Goal: Task Accomplishment & Management: Complete application form

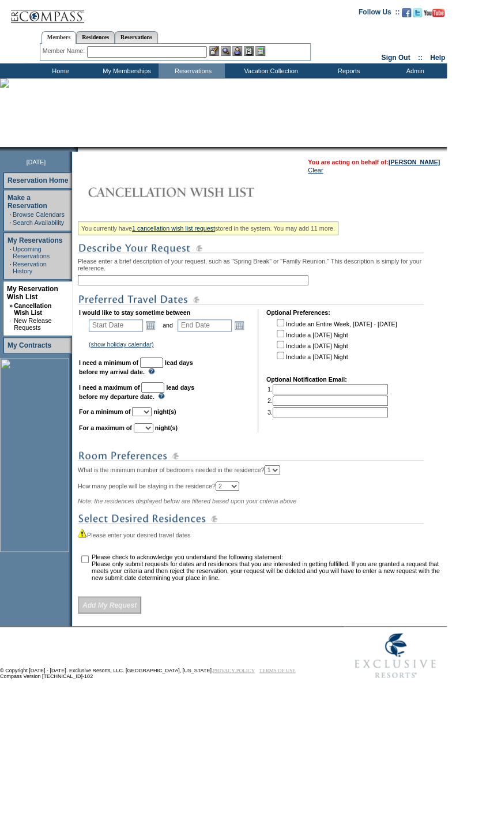
click at [189, 281] on input "text" at bounding box center [193, 280] width 231 height 10
type input "J"
type input "Jan/Feb [GEOGRAPHIC_DATA]"
click at [153, 330] on link "Open the calendar popup." at bounding box center [150, 325] width 13 height 13
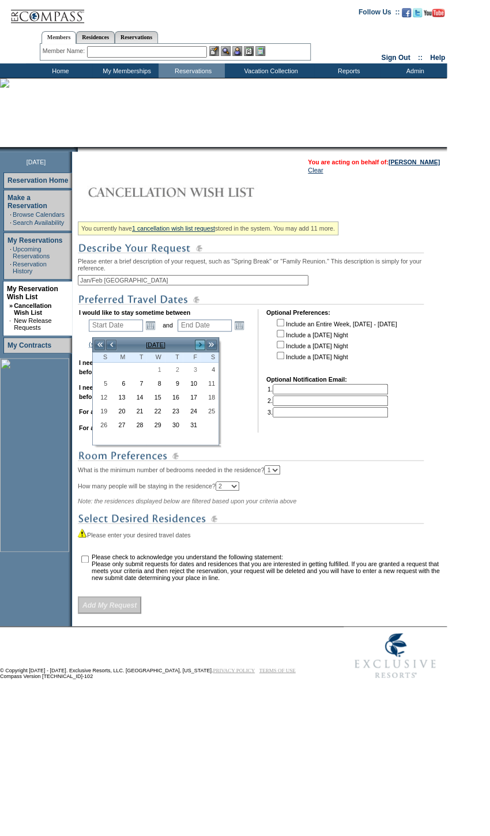
click at [204, 349] on link ">" at bounding box center [200, 345] width 12 height 12
click at [203, 349] on link ">" at bounding box center [200, 345] width 12 height 12
drag, startPoint x: 176, startPoint y: 370, endPoint x: 191, endPoint y: 364, distance: 16.4
click at [176, 370] on link "1" at bounding box center [173, 369] width 17 height 13
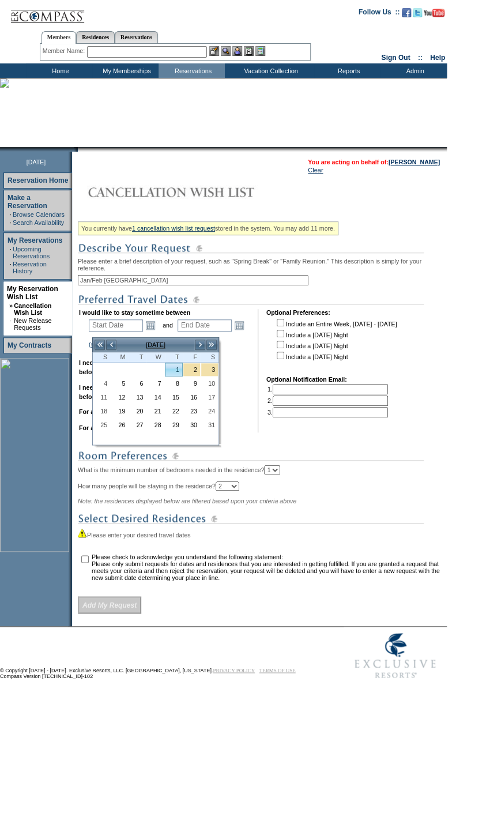
type input "[DATE]"
type input "94"
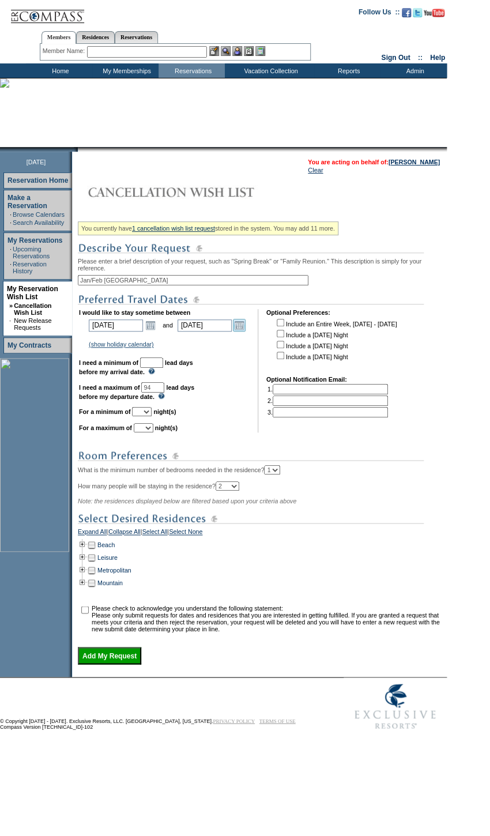
click at [244, 328] on link "Open the calendar popup." at bounding box center [239, 325] width 13 height 13
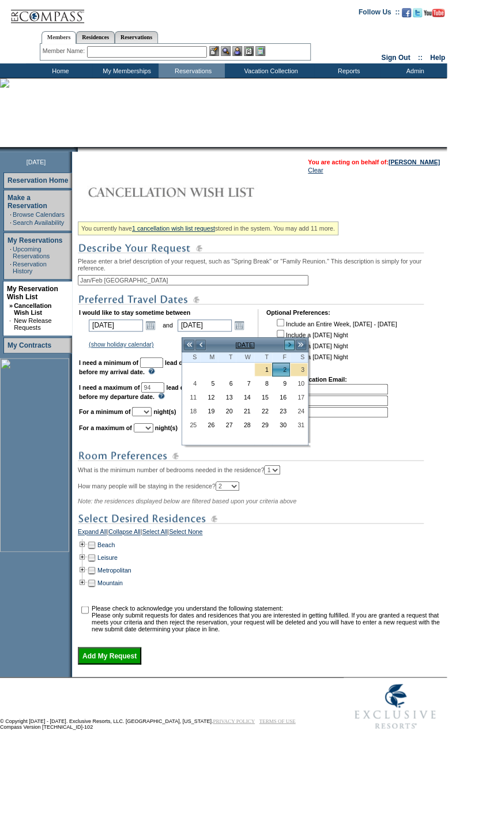
click at [287, 345] on link ">" at bounding box center [290, 345] width 12 height 12
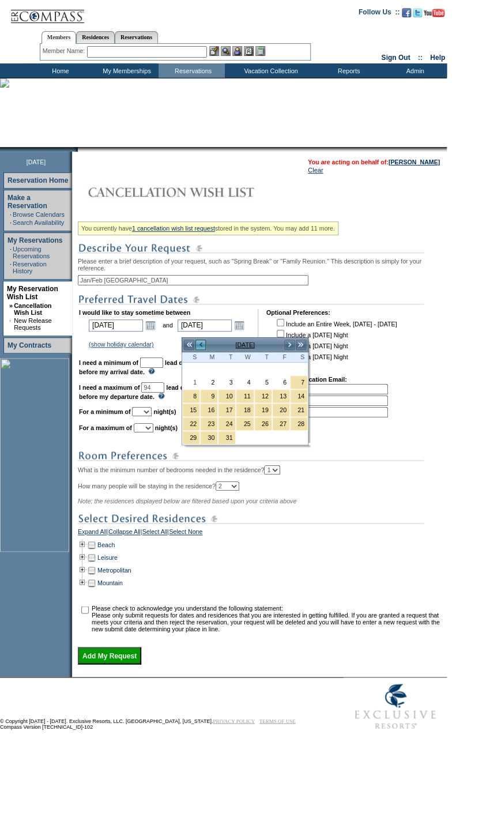
click at [199, 345] on link "<" at bounding box center [201, 345] width 12 height 12
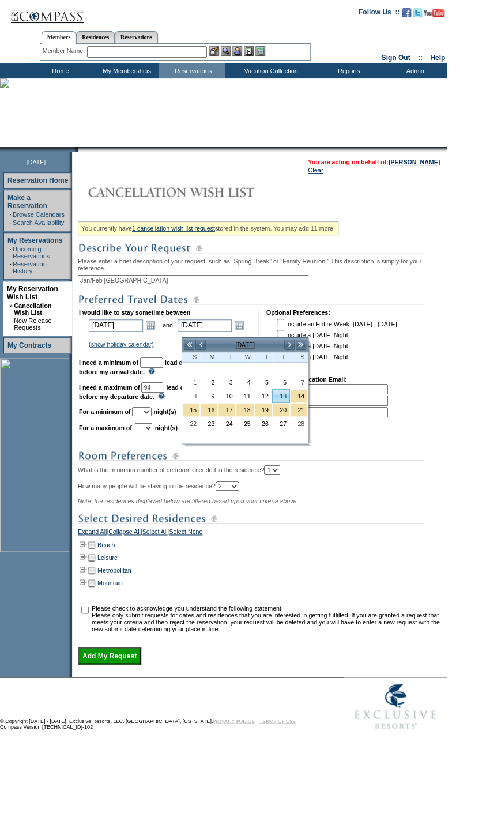
click at [283, 392] on link "13" at bounding box center [281, 396] width 17 height 13
type input "[DATE]"
type input "136"
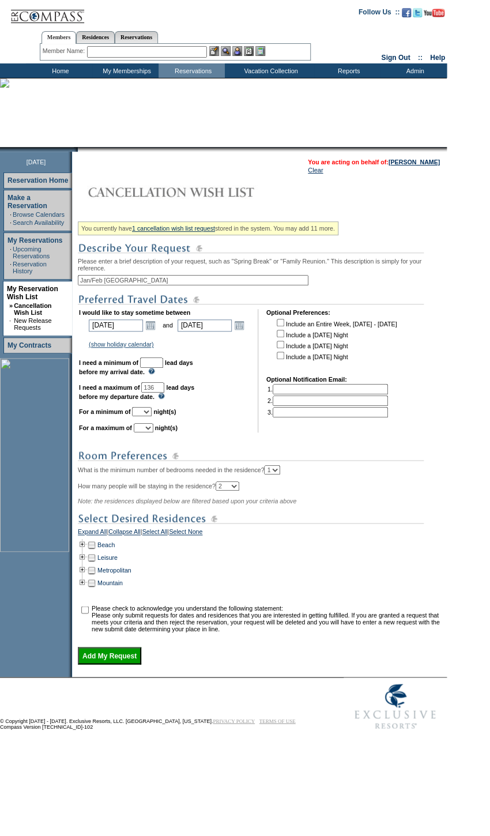
click at [163, 368] on input "text" at bounding box center [151, 362] width 23 height 10
type input "30"
click at [232, 415] on td "I would like to stay sometime between [DATE] [DATE] Open the calendar popup. <<…" at bounding box center [164, 370] width 171 height 123
click at [152, 416] on select "1 2 3 4 5 6 7 8 9 10 11 12 13 14" at bounding box center [142, 411] width 20 height 9
select select "5"
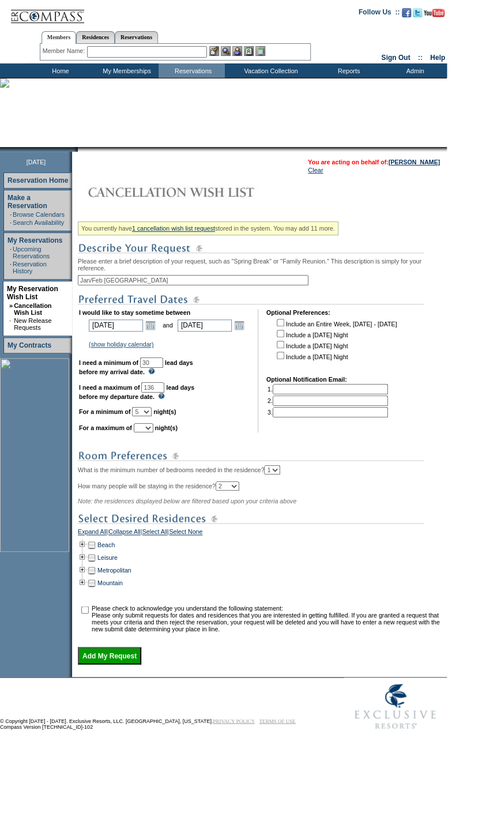
click at [146, 416] on select "1 2 3 4 5 6 7 8 9 10 11 12 13 14" at bounding box center [142, 411] width 20 height 9
click at [153, 432] on select "1 2 3 4 5 6 7 8 9 10 11 12 13 14" at bounding box center [144, 427] width 20 height 9
select select "7"
click at [148, 432] on select "1 2 3 4 5 6 7 8 9 10 11 12 13 14" at bounding box center [144, 427] width 20 height 9
click at [86, 551] on td at bounding box center [82, 544] width 9 height 13
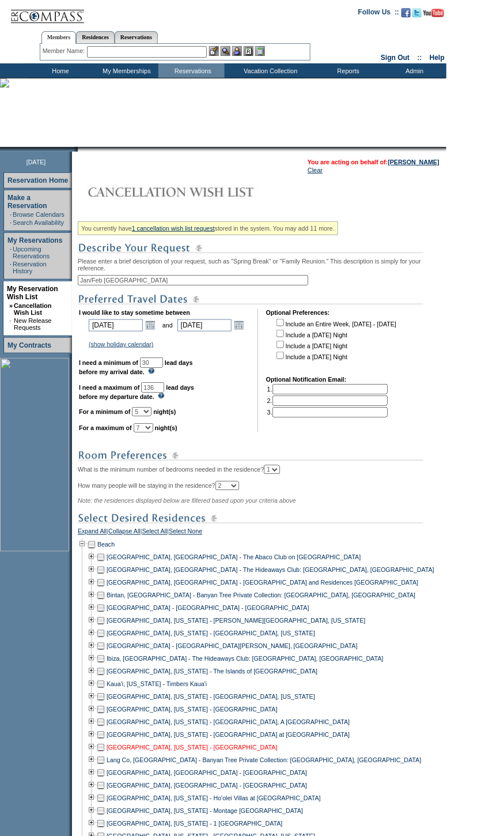
scroll to position [262, 0]
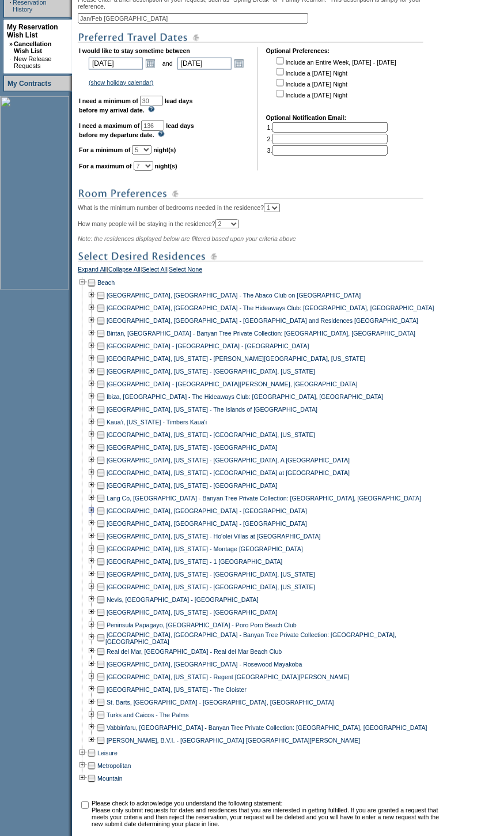
click at [104, 518] on td at bounding box center [100, 511] width 9 height 13
click at [105, 530] on td at bounding box center [100, 524] width 9 height 13
click at [105, 671] on td at bounding box center [100, 664] width 9 height 13
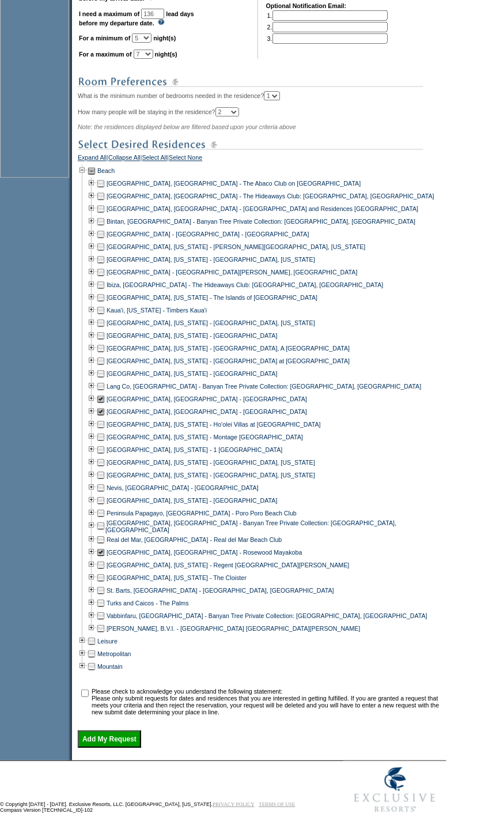
scroll to position [394, 0]
click at [86, 690] on input "checkbox" at bounding box center [84, 693] width 7 height 7
checkbox input "true"
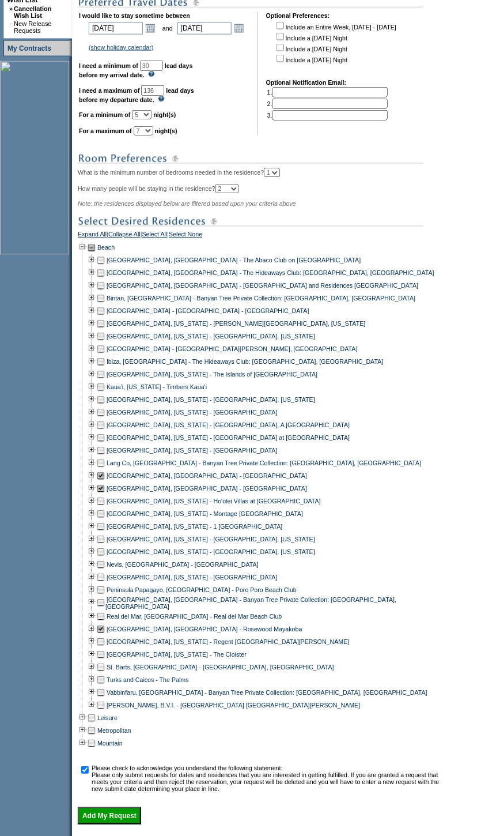
scroll to position [314, 0]
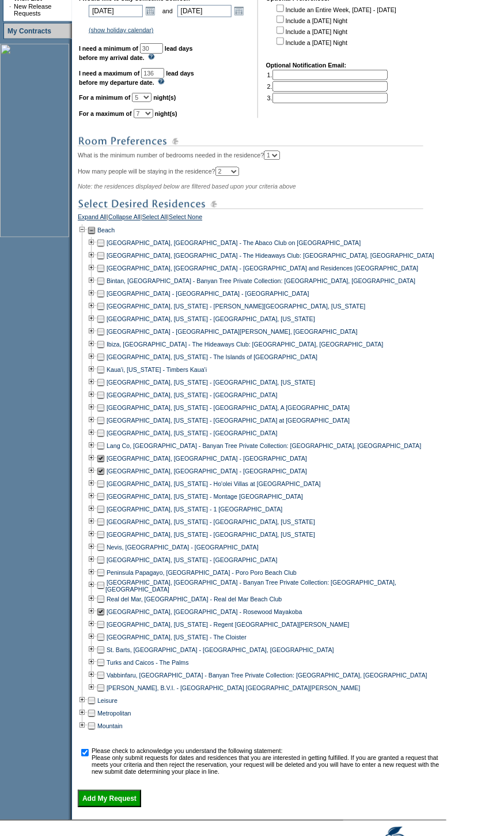
click at [104, 606] on td at bounding box center [100, 599] width 9 height 13
click at [103, 606] on td at bounding box center [100, 599] width 9 height 13
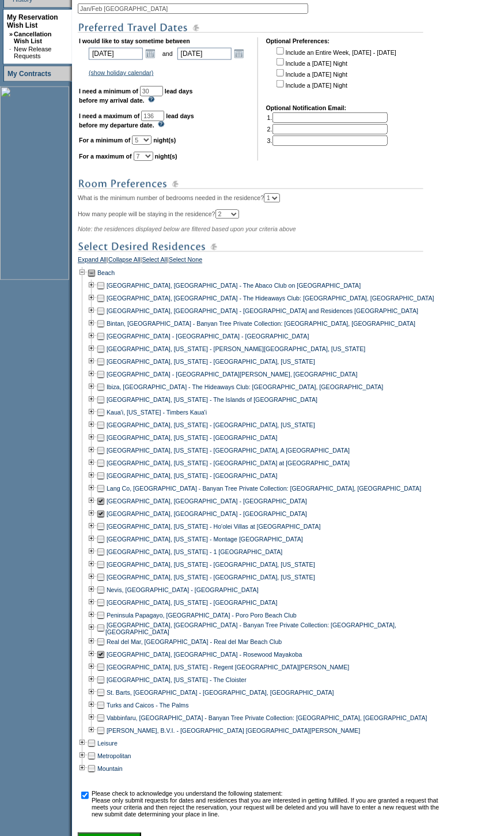
scroll to position [394, 0]
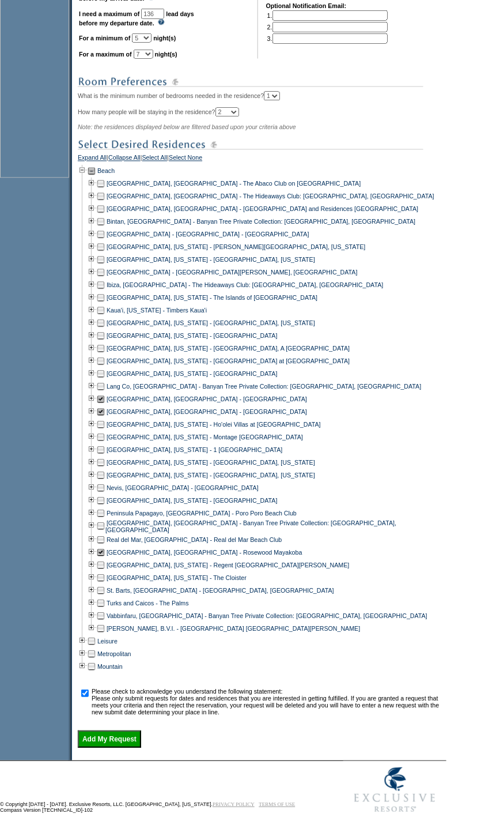
click at [141, 738] on input "Add My Request" at bounding box center [109, 739] width 63 height 17
